Goal: Information Seeking & Learning: Learn about a topic

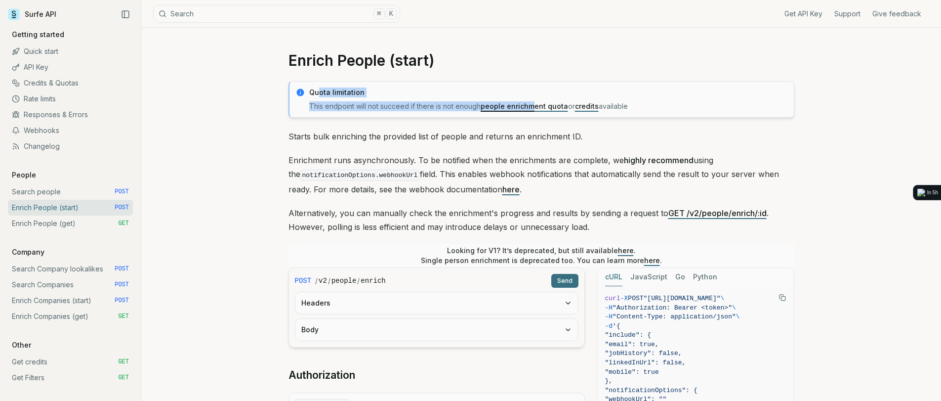
drag, startPoint x: 321, startPoint y: 89, endPoint x: 535, endPoint y: 109, distance: 214.9
click at [535, 109] on div "Quota limitation This endpoint will not succeed if there is not enough people e…" at bounding box center [548, 99] width 479 height 24
click at [535, 109] on link "people enrichment quota" at bounding box center [524, 106] width 87 height 8
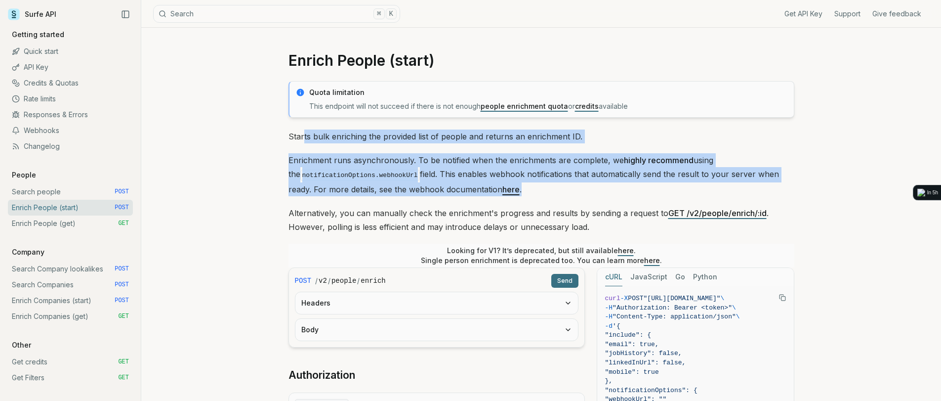
drag, startPoint x: 303, startPoint y: 138, endPoint x: 584, endPoint y: 186, distance: 284.1
click at [584, 186] on div "Quota limitation This endpoint will not succeed if there is not enough people e…" at bounding box center [542, 408] width 506 height 655
click at [584, 186] on p "Enrichment runs asynchronously. To be notified when the enrichments are complet…" at bounding box center [542, 174] width 506 height 43
drag, startPoint x: 284, startPoint y: 156, endPoint x: 600, endPoint y: 196, distance: 319.2
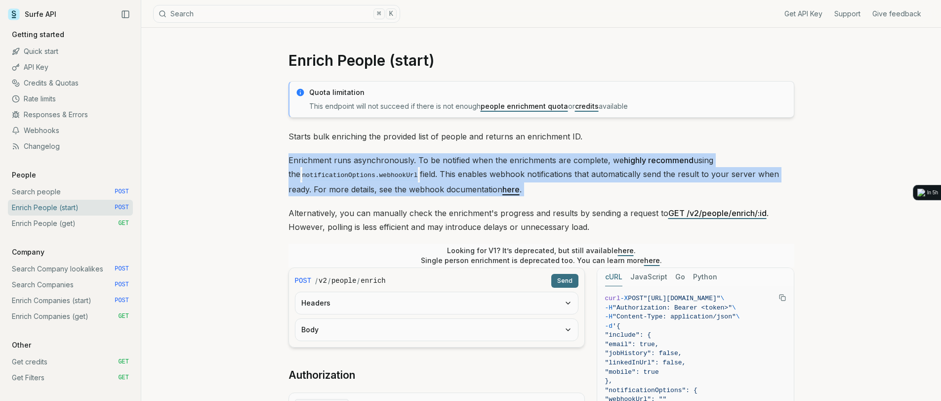
click at [600, 196] on div "Quota limitation This endpoint will not succeed if there is not enough people e…" at bounding box center [542, 408] width 506 height 655
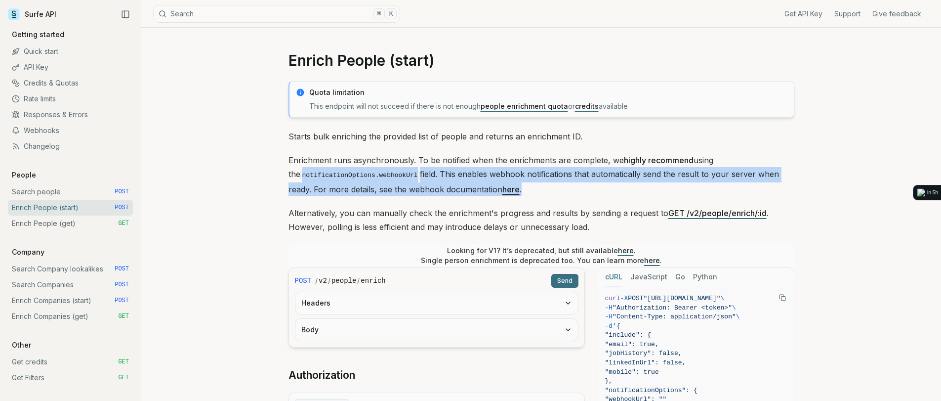
drag, startPoint x: 290, startPoint y: 171, endPoint x: 555, endPoint y: 191, distance: 265.6
click at [555, 191] on p "Enrichment runs asynchronously. To be notified when the enrichments are complet…" at bounding box center [542, 174] width 506 height 43
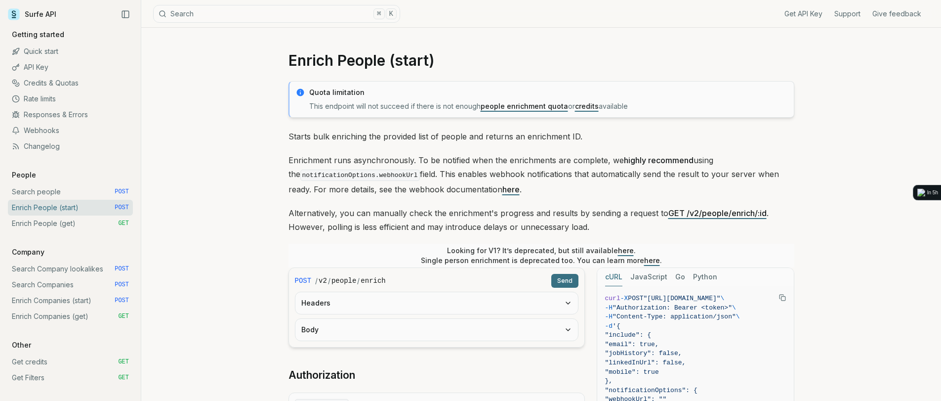
click at [34, 69] on link "API Key" at bounding box center [70, 67] width 125 height 16
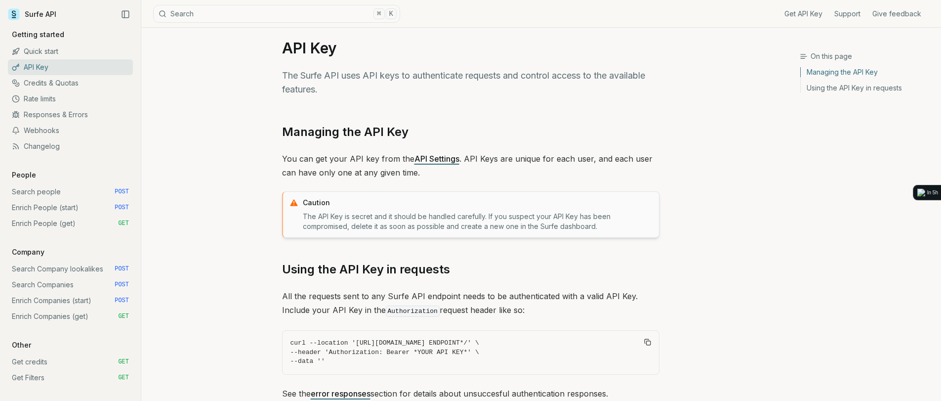
scroll to position [45, 0]
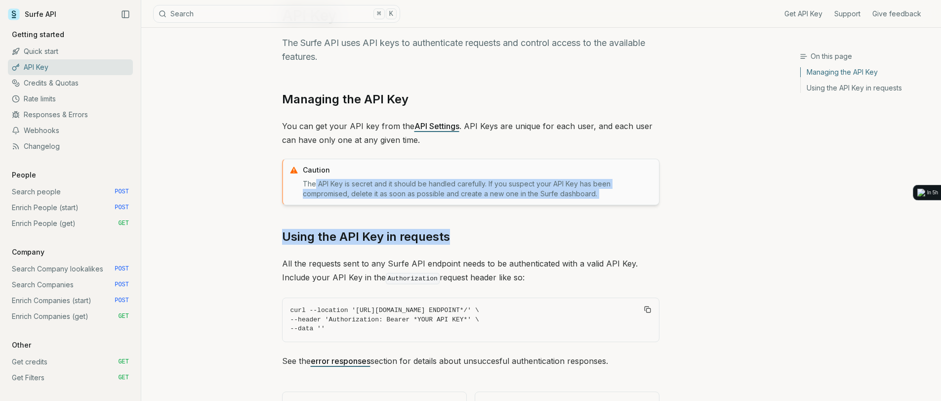
drag, startPoint x: 316, startPoint y: 182, endPoint x: 618, endPoint y: 205, distance: 302.8
click at [618, 205] on div "Managing the API Key You can get your API key from the API Settings . API Keys …" at bounding box center [471, 229] width 378 height 276
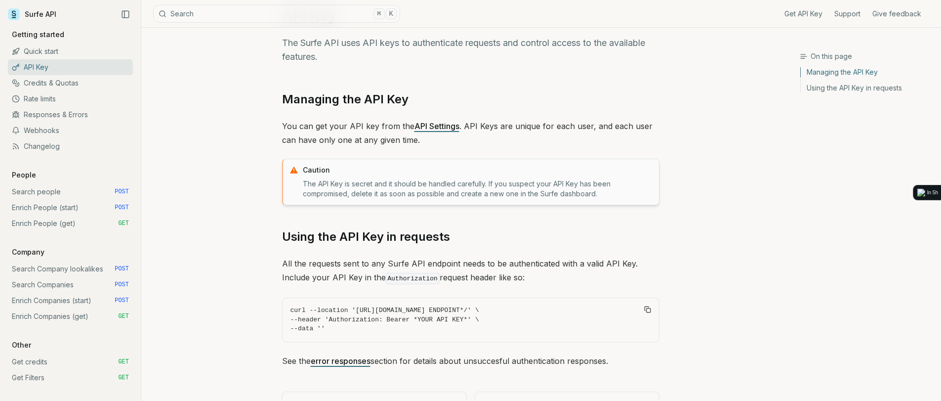
click at [618, 205] on div "Managing the API Key You can get your API key from the API Settings . API Keys …" at bounding box center [471, 229] width 378 height 276
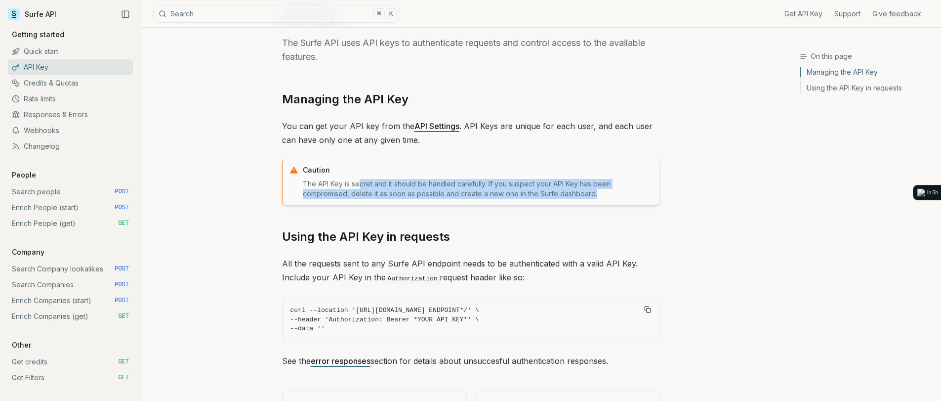
drag, startPoint x: 595, startPoint y: 192, endPoint x: 357, endPoint y: 187, distance: 238.2
click at [357, 187] on p "The API Key is secret and it should be handled carefully. If you suspect your A…" at bounding box center [478, 189] width 350 height 20
drag, startPoint x: 313, startPoint y: 183, endPoint x: 601, endPoint y: 201, distance: 288.6
click at [601, 201] on div "Caution The API Key is secret and it should be handled carefully. If you suspec…" at bounding box center [471, 182] width 378 height 46
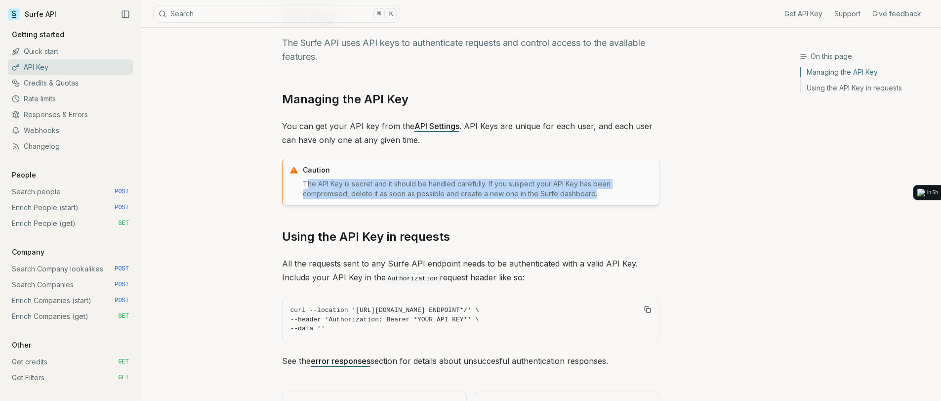
click at [601, 201] on div "Caution The API Key is secret and it should be handled carefully. If you suspec…" at bounding box center [471, 182] width 378 height 46
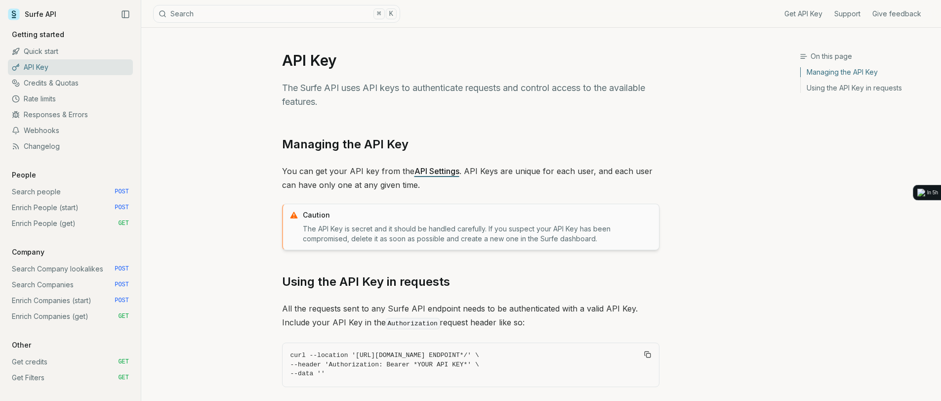
scroll to position [88, 0]
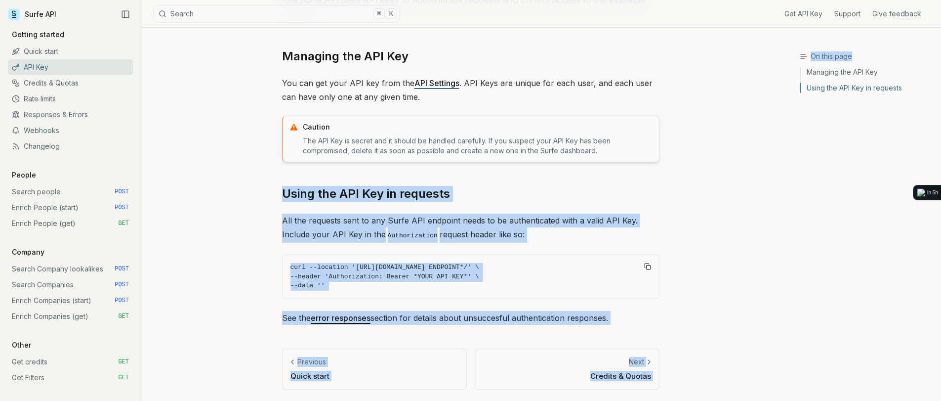
drag, startPoint x: 277, startPoint y: 190, endPoint x: 844, endPoint y: 263, distance: 571.4
click at [844, 263] on main "Surfe API Get API Key Support Give feedback Getting started Quick start API Key…" at bounding box center [470, 156] width 941 height 489
click at [844, 263] on div "On this page Managing the API Key Using the API Key in requests" at bounding box center [870, 223] width 141 height 345
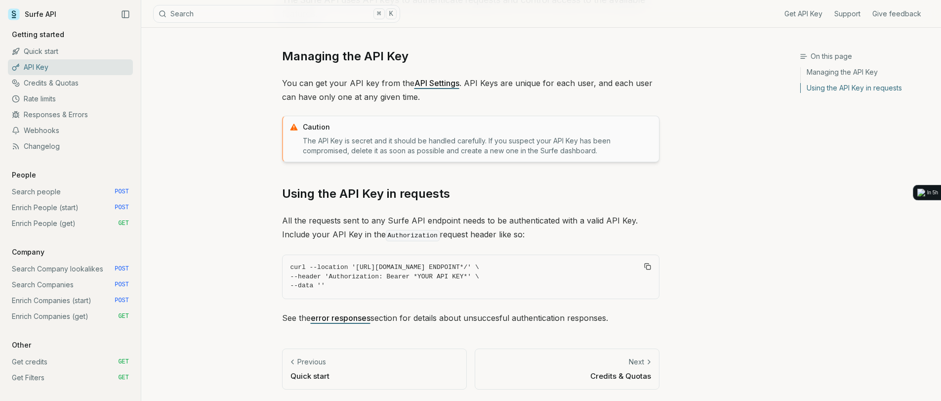
click at [44, 51] on link "Quick start" at bounding box center [70, 51] width 125 height 16
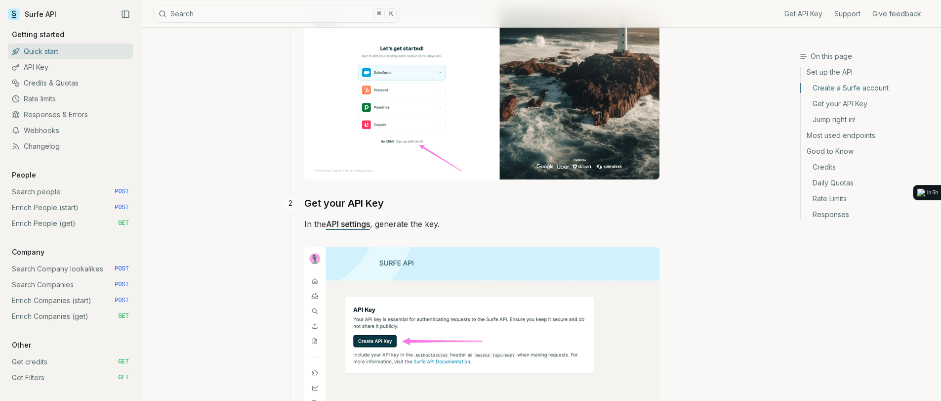
scroll to position [297, 0]
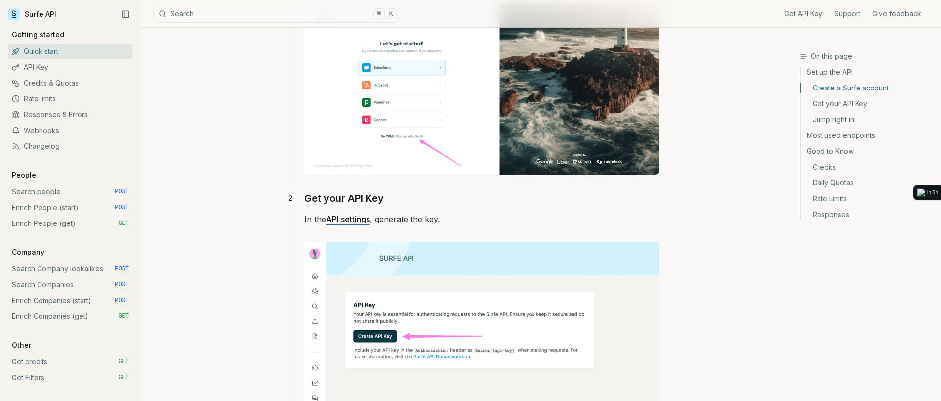
click at [828, 135] on link "Most used endpoints" at bounding box center [867, 135] width 132 height 16
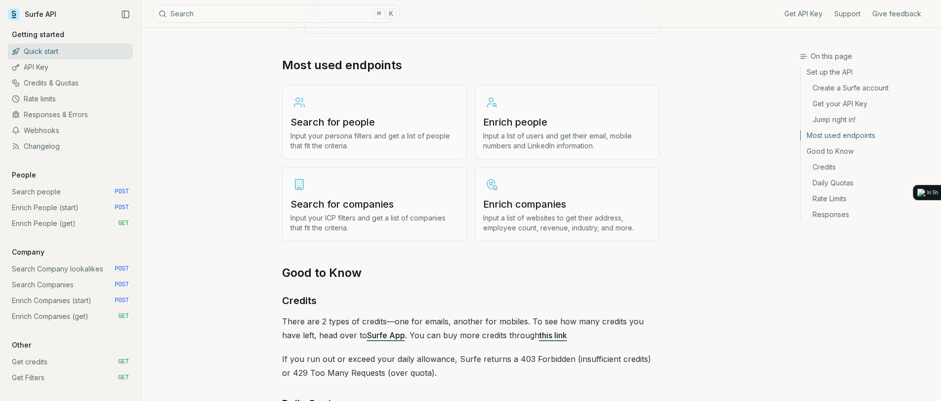
click at [508, 131] on p "Input a list of users and get their email, mobile numbers and LinkedIn informat…" at bounding box center [567, 141] width 168 height 20
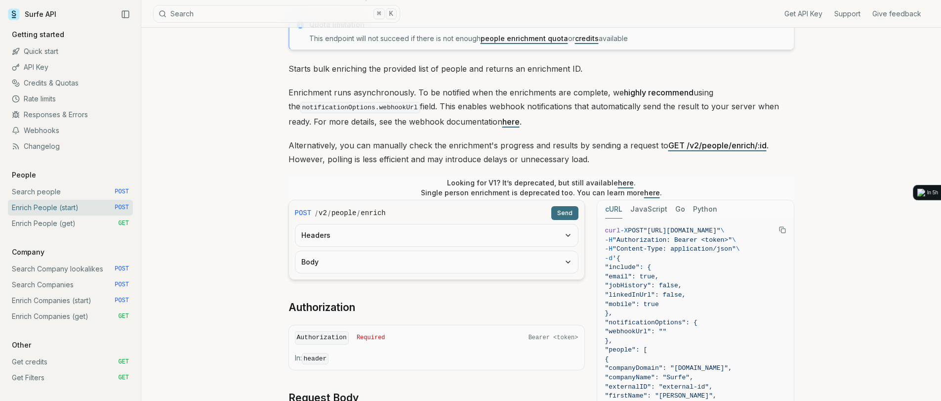
scroll to position [70, 0]
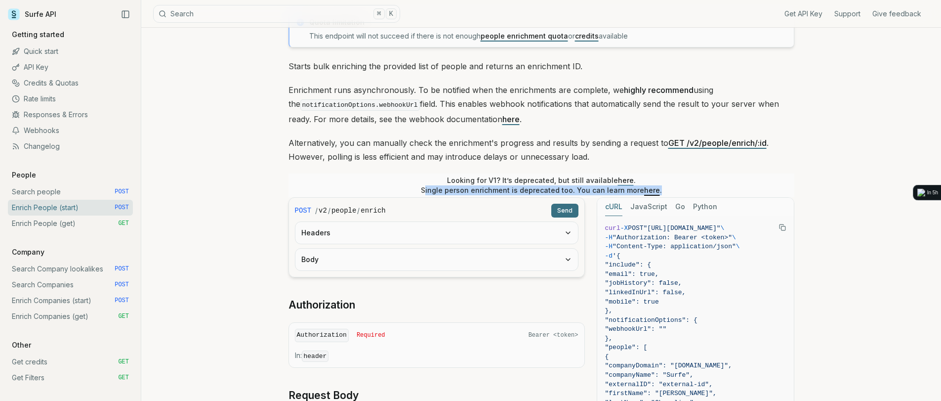
drag, startPoint x: 422, startPoint y: 190, endPoint x: 724, endPoint y: 192, distance: 302.4
click at [724, 192] on div "Looking for V1? It’s deprecated, but still available here . Single person enric…" at bounding box center [542, 185] width 506 height 24
click at [727, 190] on div "Looking for V1? It’s deprecated, but still available here . Single person enric…" at bounding box center [542, 185] width 506 height 24
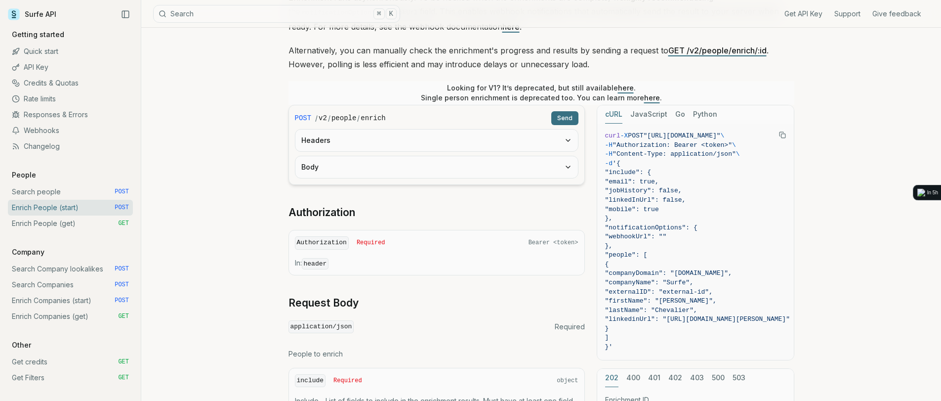
scroll to position [0, 0]
